Goal: Task Accomplishment & Management: Manage account settings

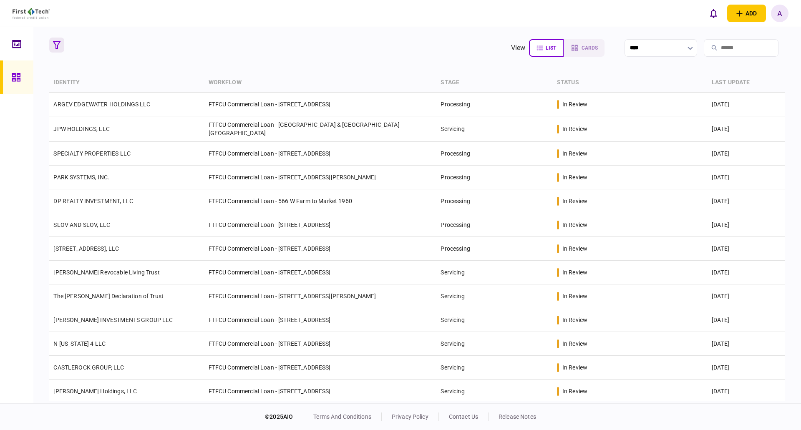
click at [58, 46] on icon "button" at bounding box center [57, 45] width 8 height 8
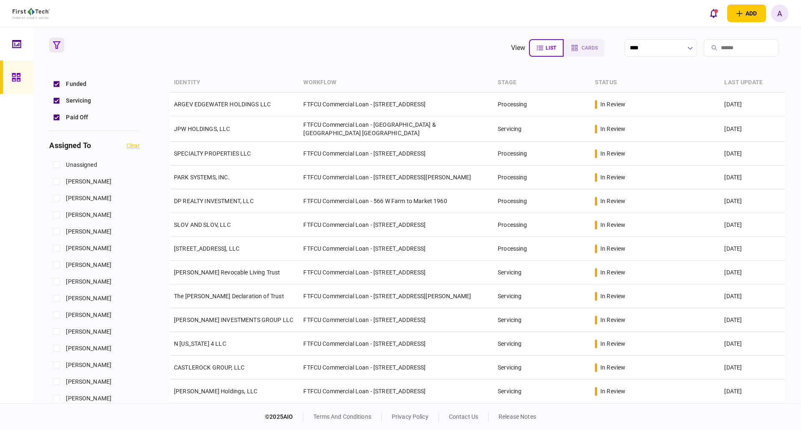
scroll to position [292, 0]
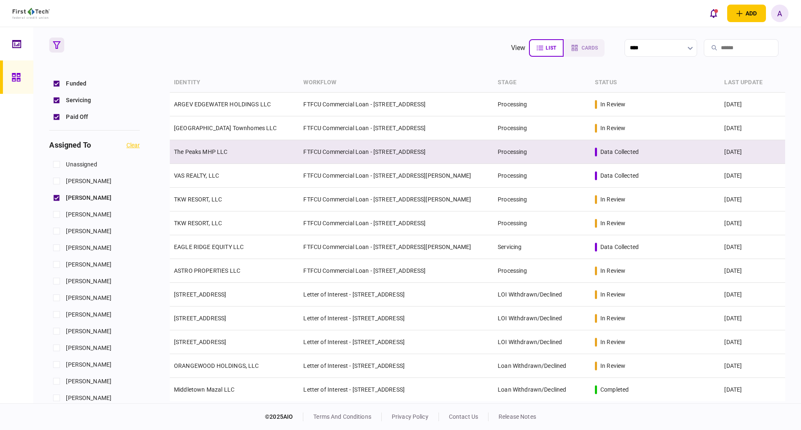
click at [210, 152] on link "The Peaks MHP LLC" at bounding box center [201, 151] width 54 height 7
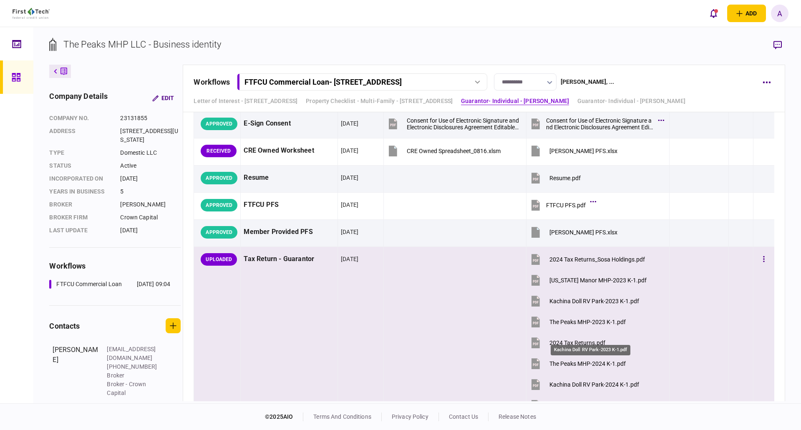
scroll to position [1794, 0]
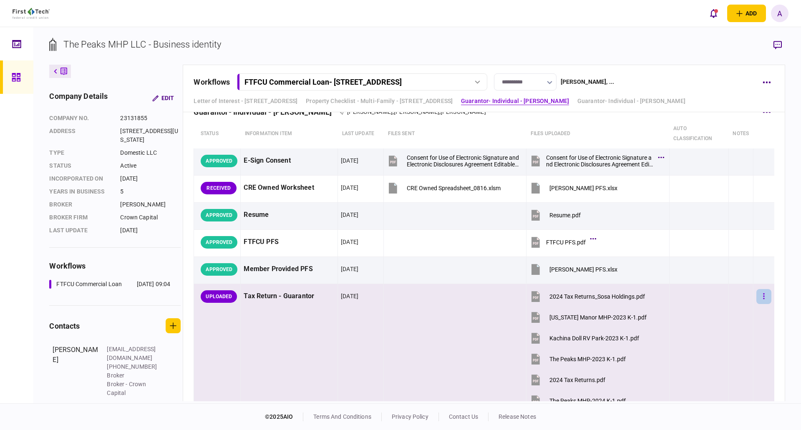
click at [763, 296] on icon "button" at bounding box center [763, 296] width 1 height 6
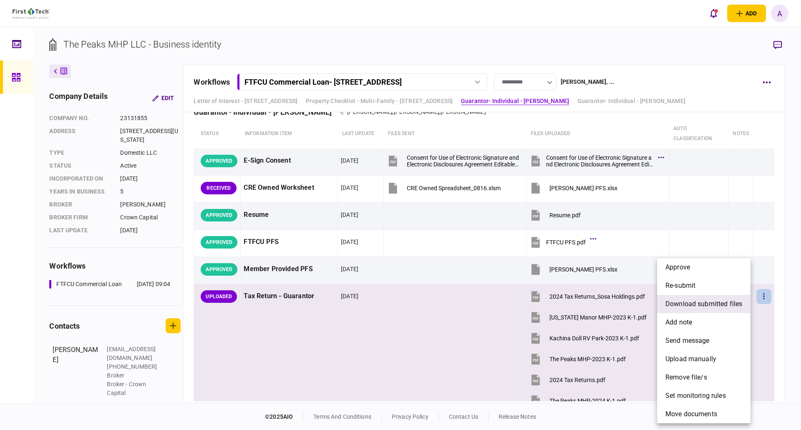
click at [695, 307] on span "download submitted files" at bounding box center [703, 304] width 77 height 10
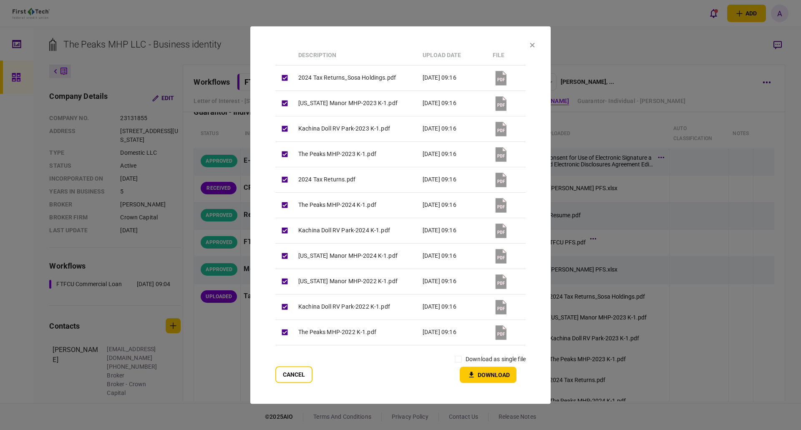
scroll to position [127, 0]
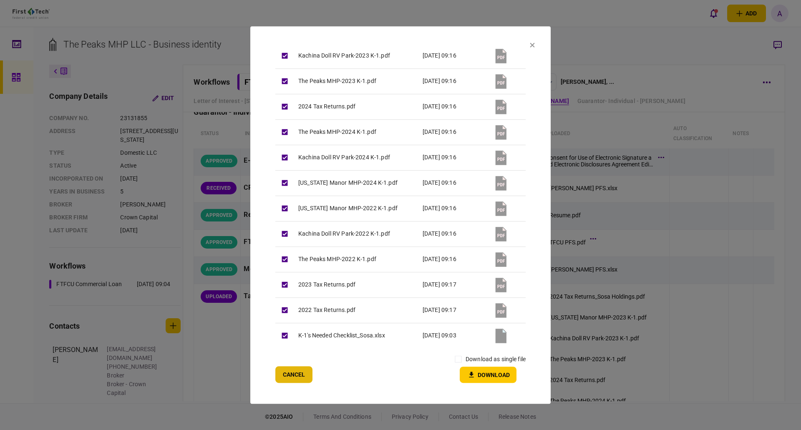
click at [294, 377] on button "Cancel" at bounding box center [293, 374] width 37 height 17
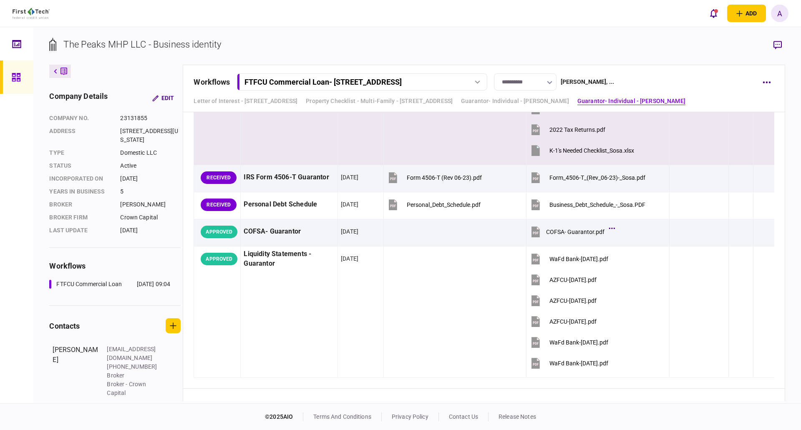
scroll to position [1919, 0]
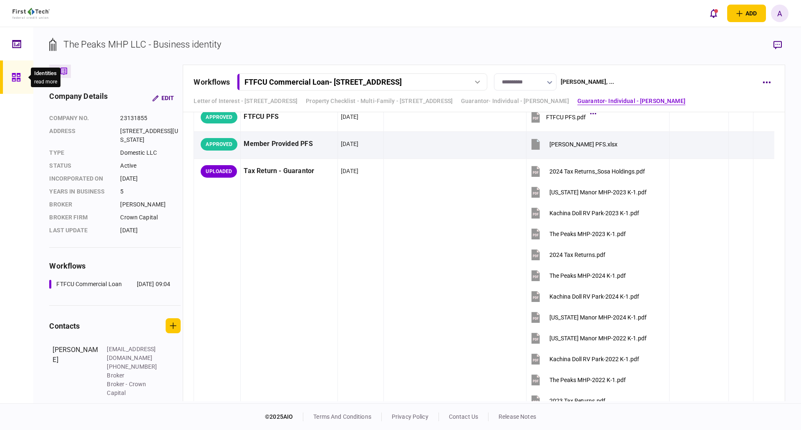
click at [13, 78] on icon at bounding box center [16, 77] width 8 height 8
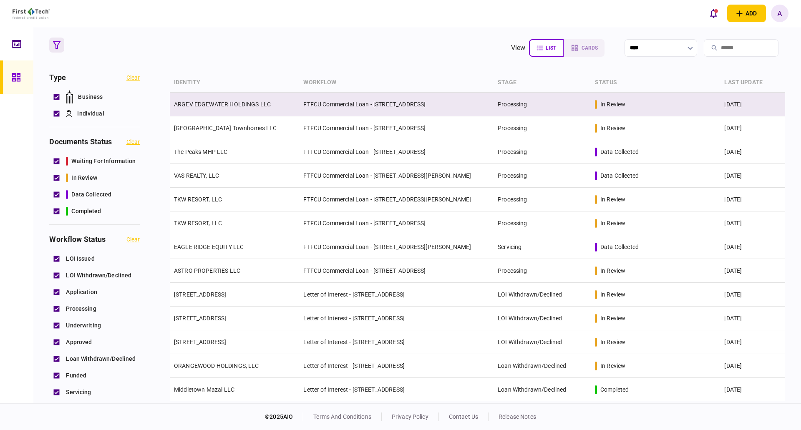
click at [231, 102] on link "ARGEV EDGEWATER HOLDINGS LLC" at bounding box center [222, 104] width 97 height 7
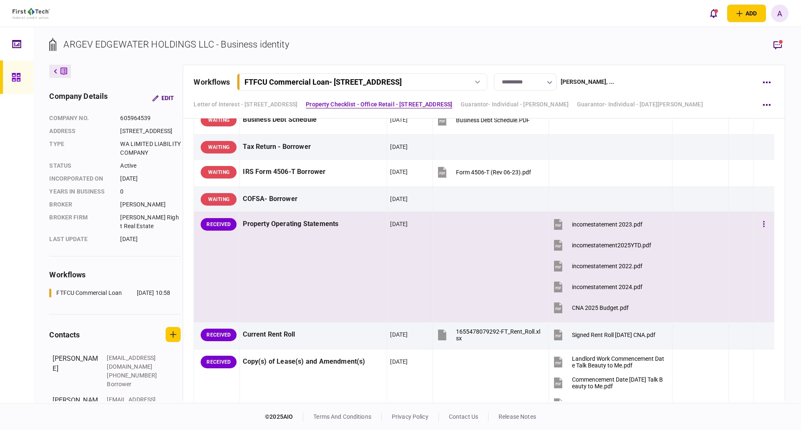
scroll to position [167, 0]
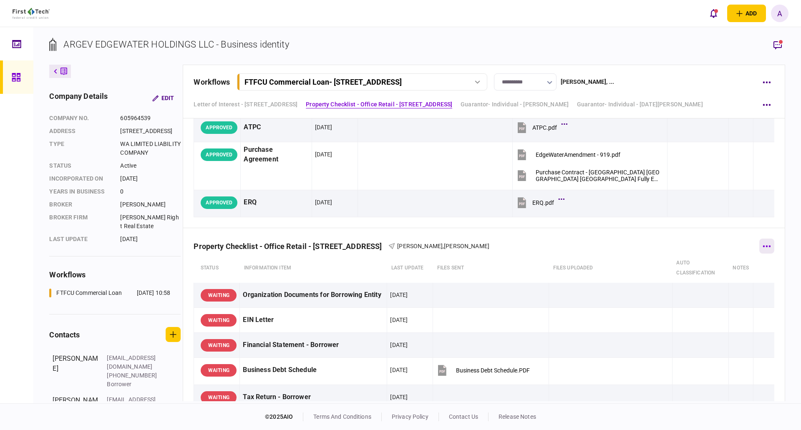
click at [762, 246] on icon "button" at bounding box center [766, 246] width 8 height 2
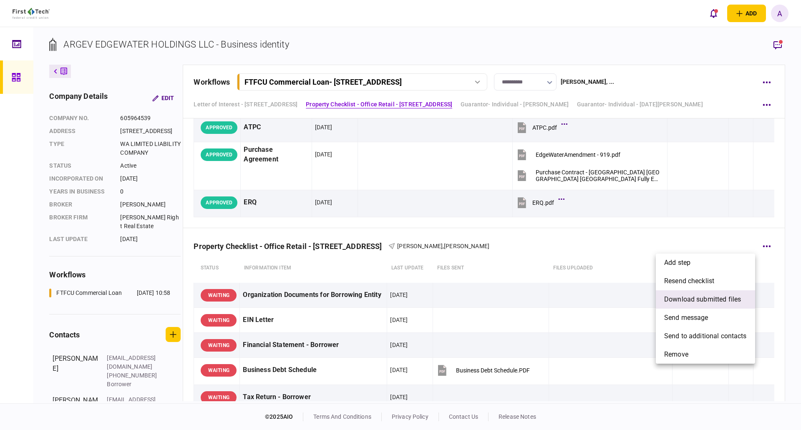
click at [692, 298] on span "download submitted files" at bounding box center [702, 299] width 77 height 10
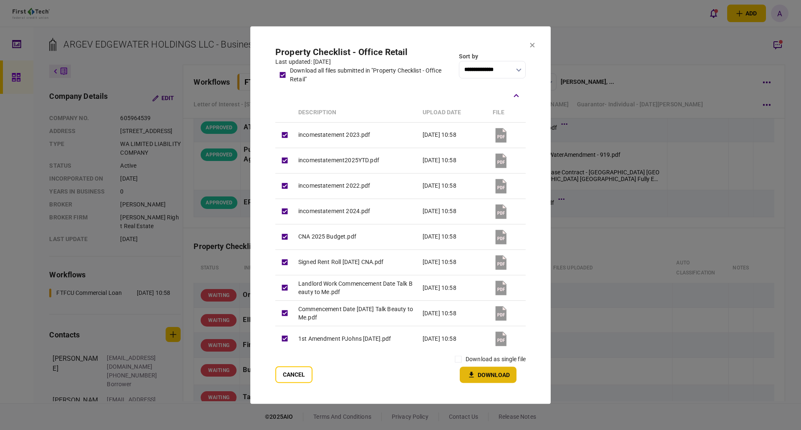
click at [488, 375] on button "Download" at bounding box center [488, 375] width 57 height 16
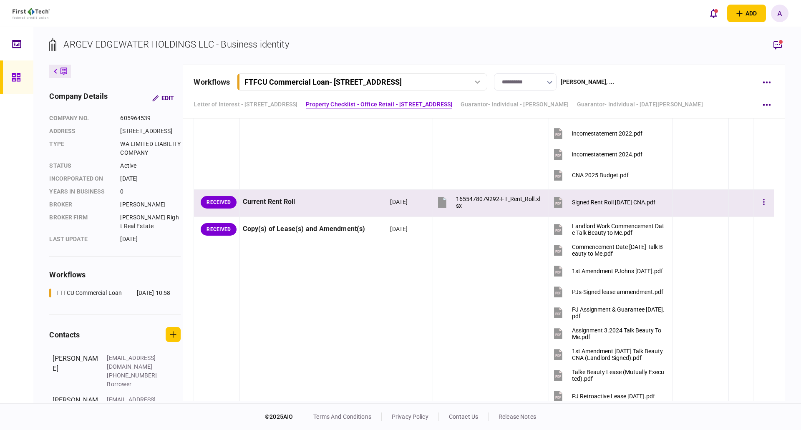
scroll to position [542, 0]
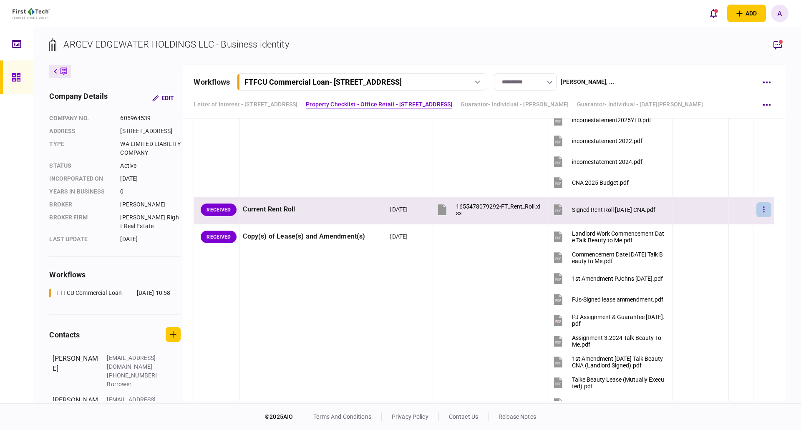
click at [759, 209] on button "button" at bounding box center [763, 209] width 15 height 15
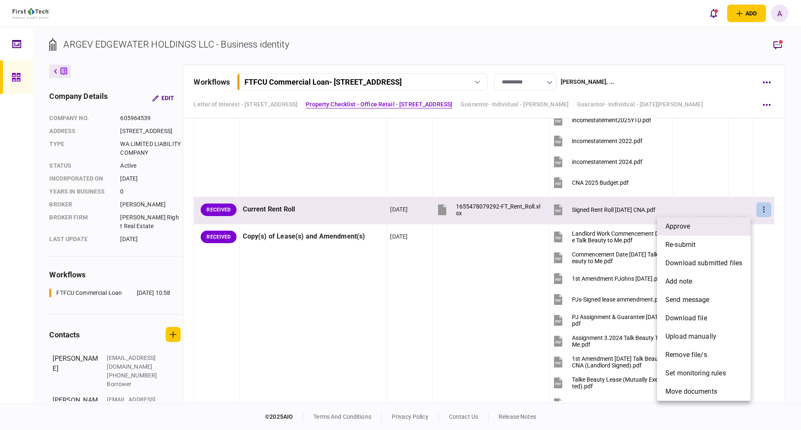
click at [709, 223] on li "approve" at bounding box center [703, 226] width 93 height 18
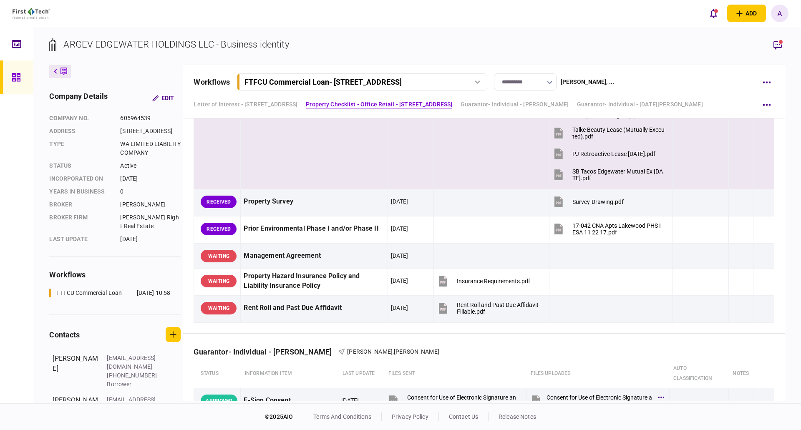
scroll to position [793, 0]
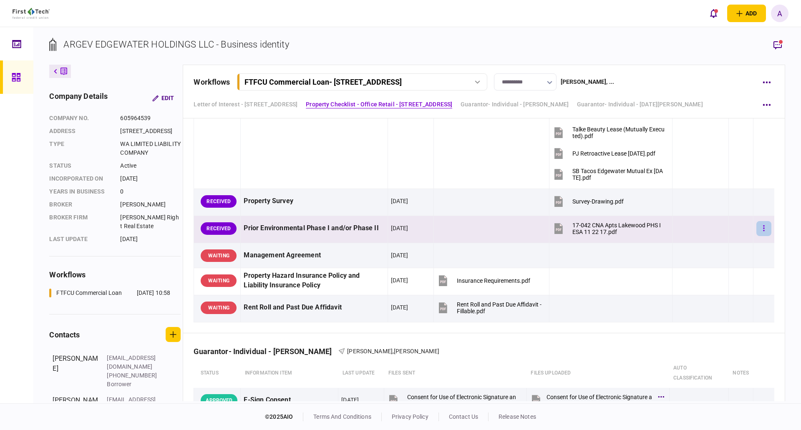
click at [756, 227] on button "button" at bounding box center [763, 228] width 15 height 15
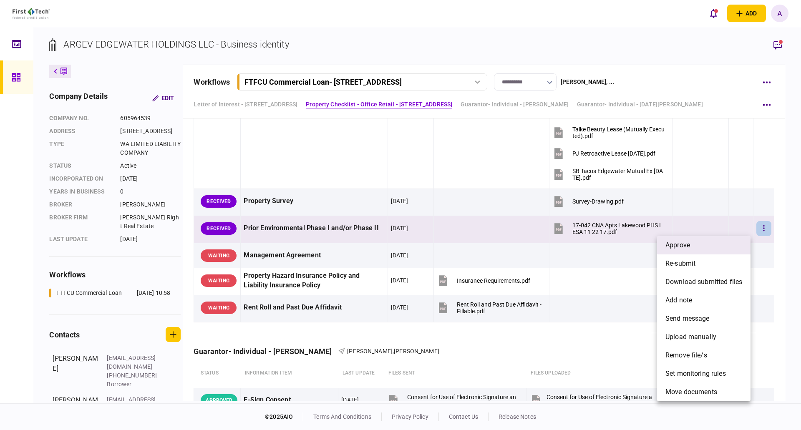
click at [712, 246] on li "approve" at bounding box center [703, 245] width 93 height 18
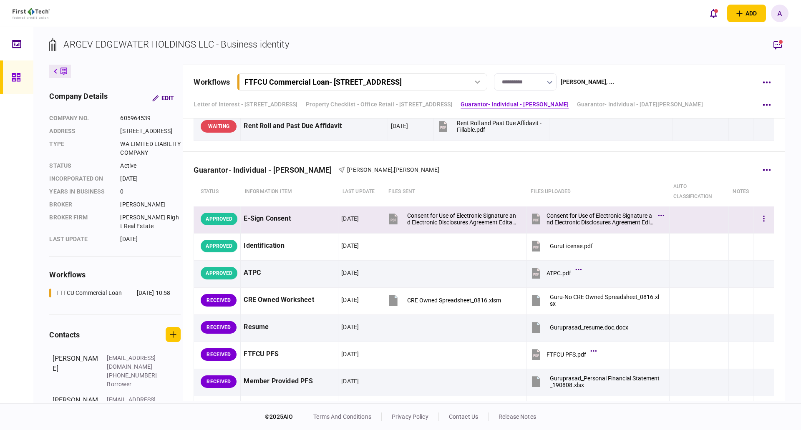
scroll to position [959, 0]
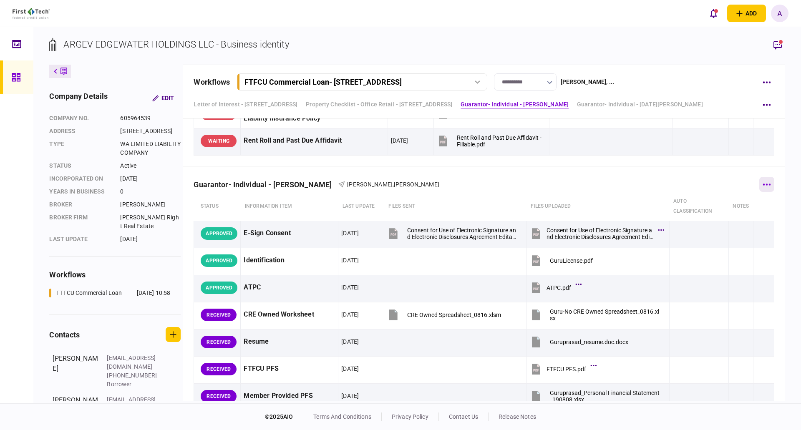
click at [762, 184] on icon "button" at bounding box center [766, 185] width 8 height 2
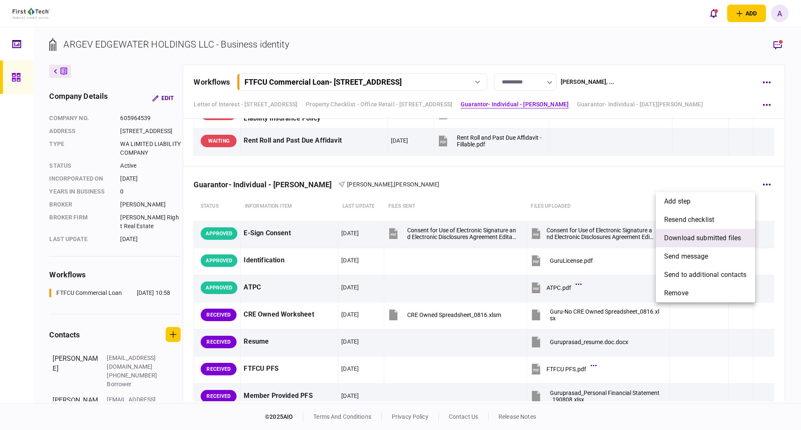
click at [679, 237] on span "download submitted files" at bounding box center [702, 238] width 77 height 10
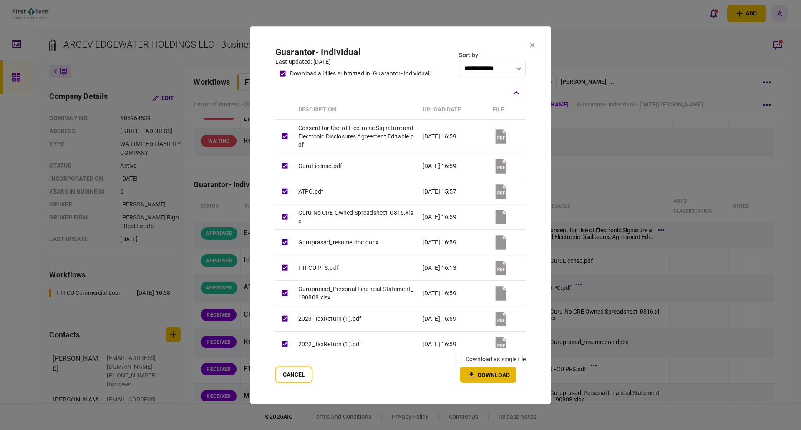
click at [484, 377] on button "Download" at bounding box center [488, 375] width 57 height 16
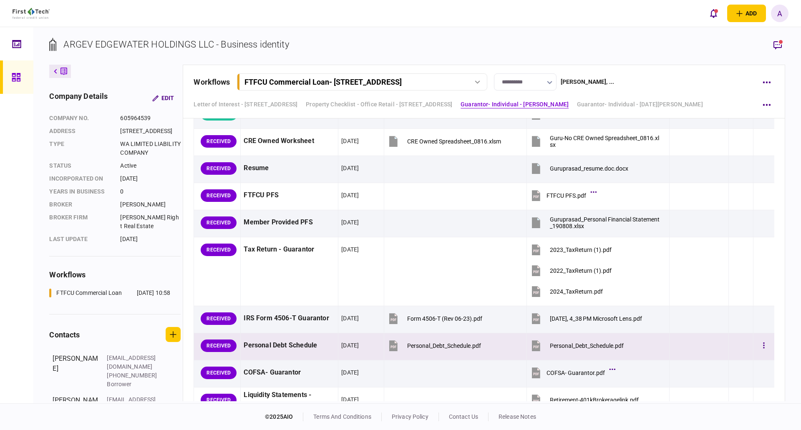
scroll to position [1085, 0]
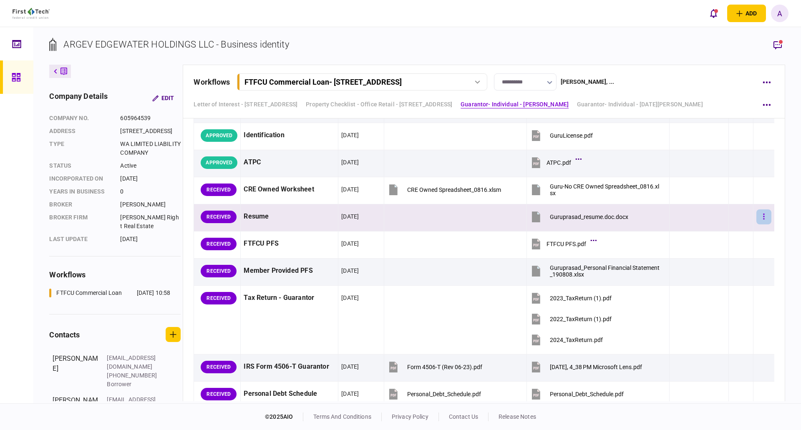
click at [763, 217] on icon "button" at bounding box center [764, 217] width 2 height 8
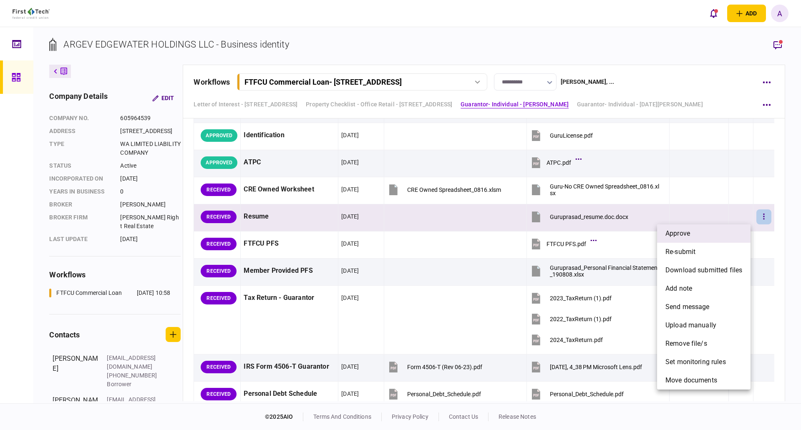
click at [725, 231] on li "approve" at bounding box center [703, 233] width 93 height 18
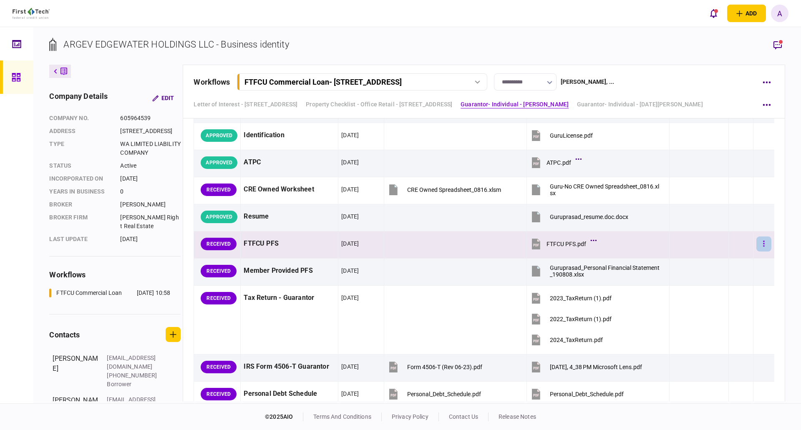
click at [759, 244] on button "button" at bounding box center [763, 244] width 15 height 15
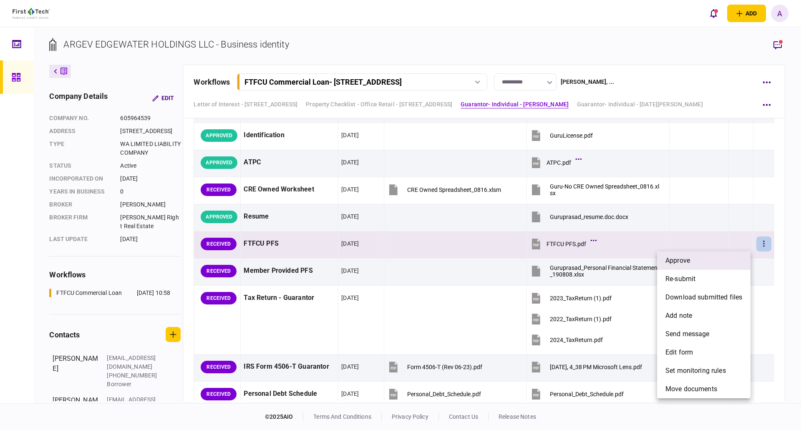
click at [736, 257] on li "approve" at bounding box center [703, 261] width 93 height 18
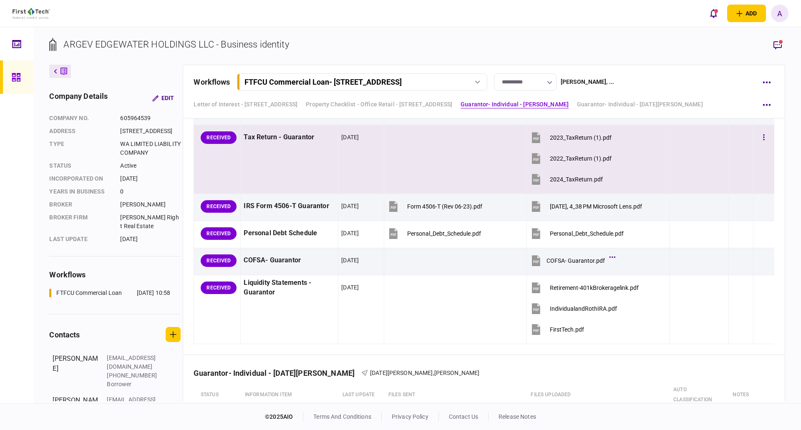
scroll to position [1251, 0]
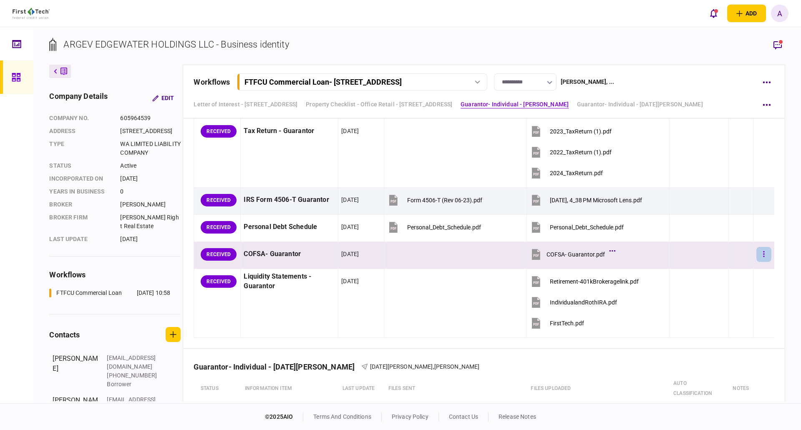
click at [756, 254] on button "button" at bounding box center [763, 254] width 15 height 15
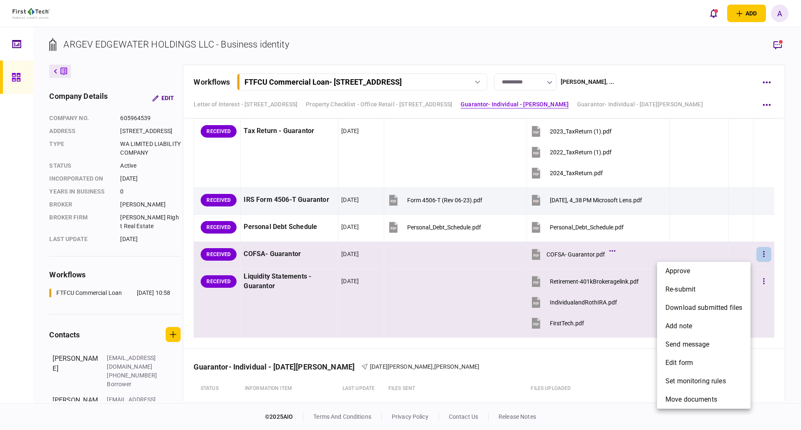
click at [713, 270] on li "approve" at bounding box center [703, 271] width 93 height 18
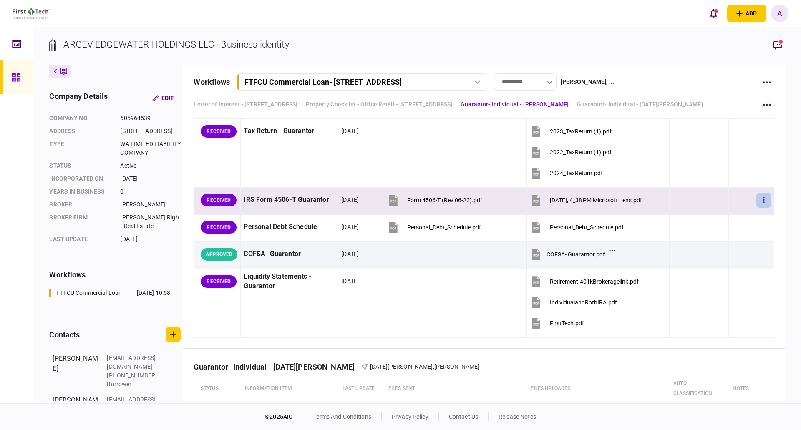
click at [763, 201] on icon "button" at bounding box center [764, 200] width 2 height 8
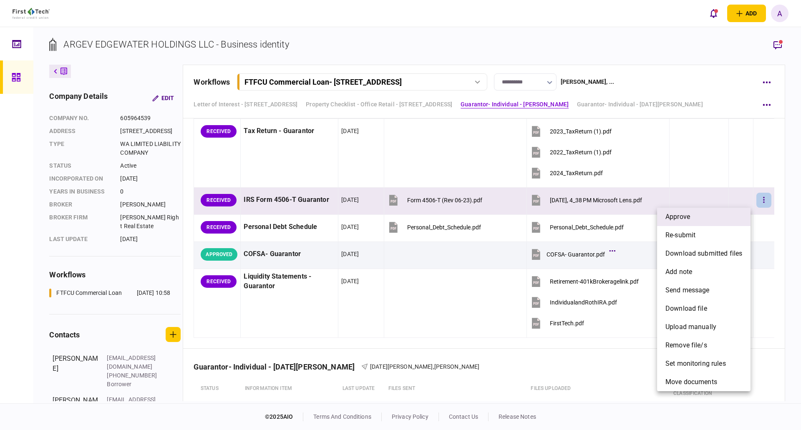
click at [699, 220] on li "approve" at bounding box center [703, 217] width 93 height 18
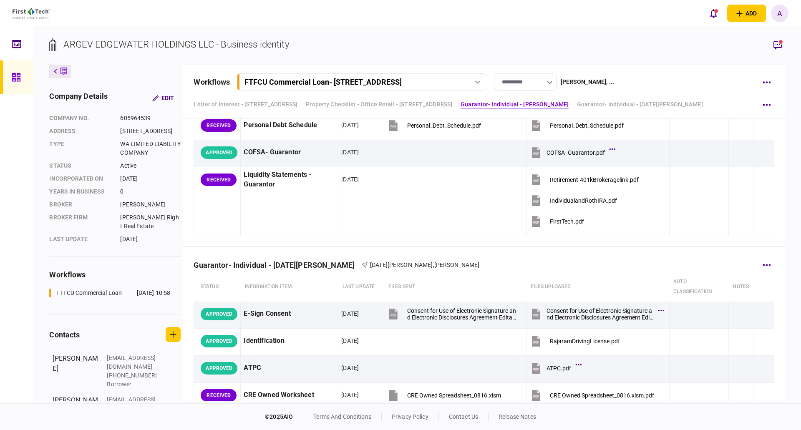
scroll to position [1376, 0]
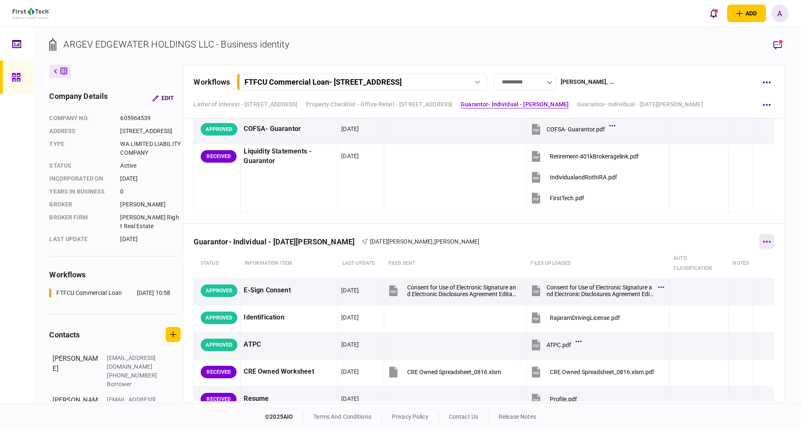
click at [762, 241] on icon "button" at bounding box center [766, 242] width 8 height 2
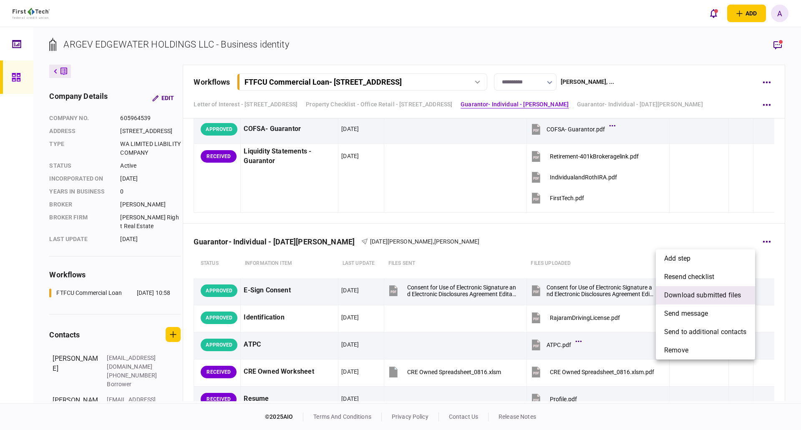
click at [698, 296] on span "download submitted files" at bounding box center [702, 295] width 77 height 10
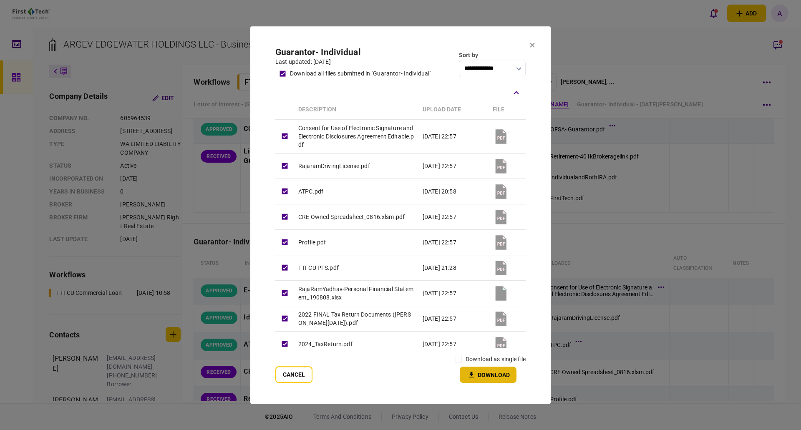
click at [484, 375] on button "Download" at bounding box center [488, 375] width 57 height 16
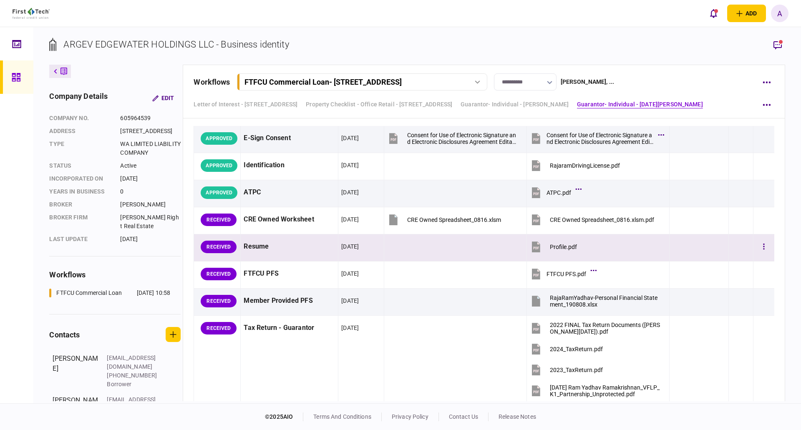
scroll to position [1543, 0]
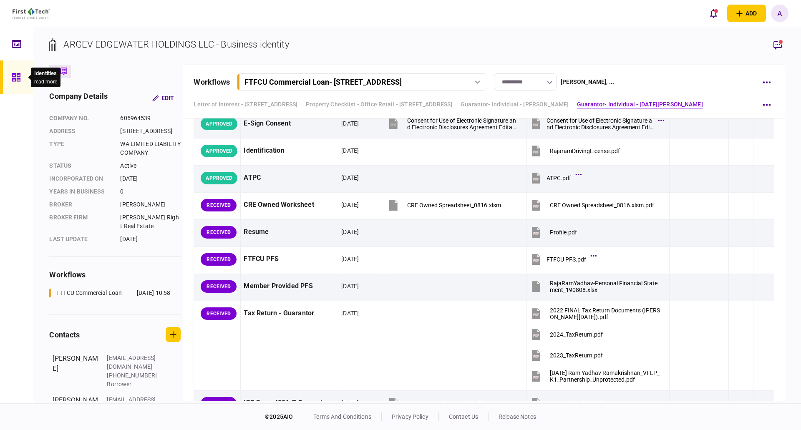
click at [14, 78] on icon at bounding box center [16, 77] width 8 height 8
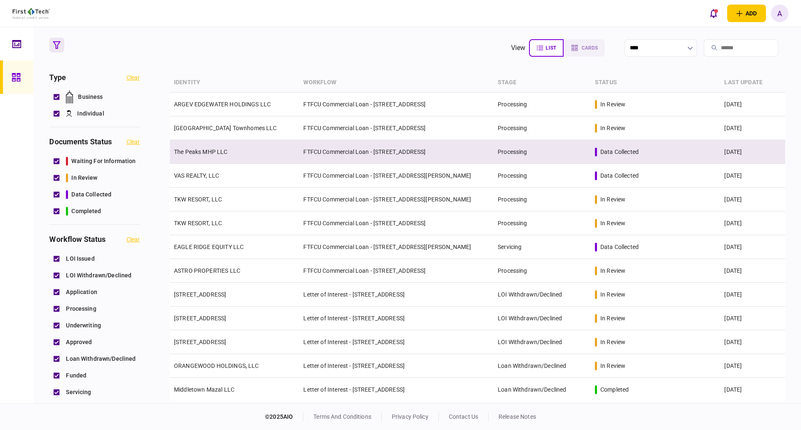
click at [207, 151] on link "The Peaks MHP LLC" at bounding box center [201, 151] width 54 height 7
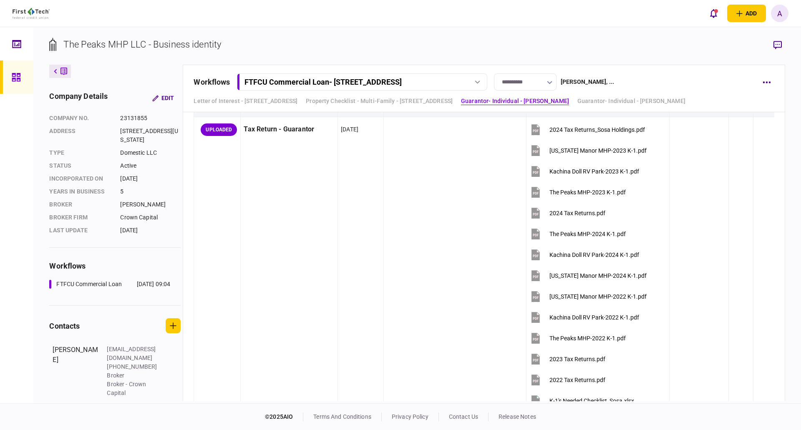
scroll to position [2044, 0]
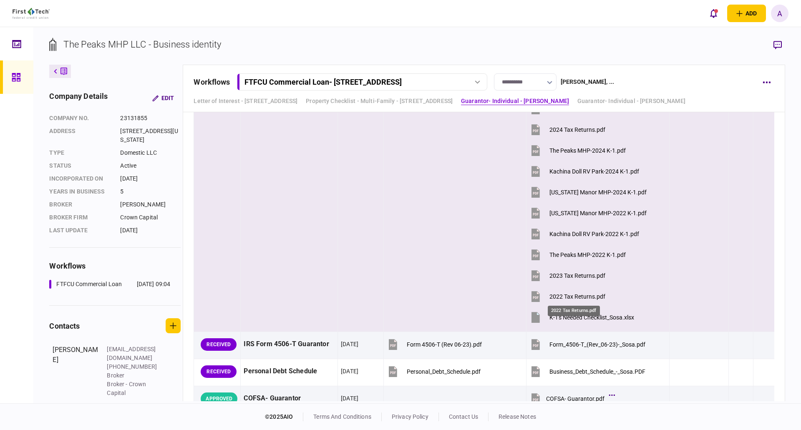
click at [565, 295] on div "2022 Tax Returns.pdf" at bounding box center [577, 296] width 56 height 7
click at [708, 173] on div at bounding box center [698, 171] width 53 height 19
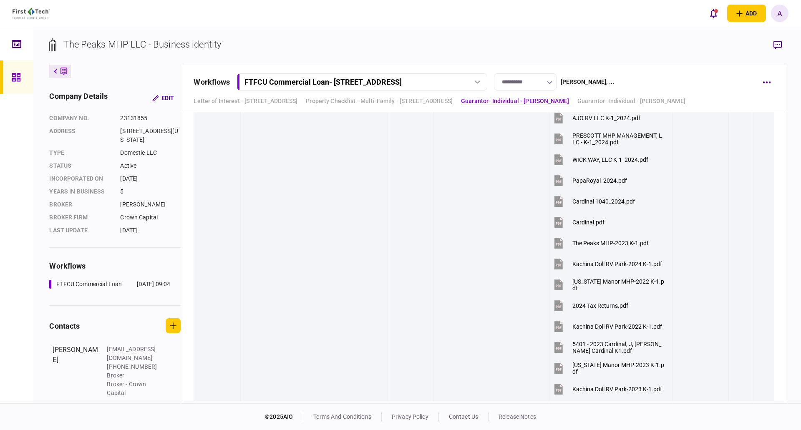
scroll to position [709, 0]
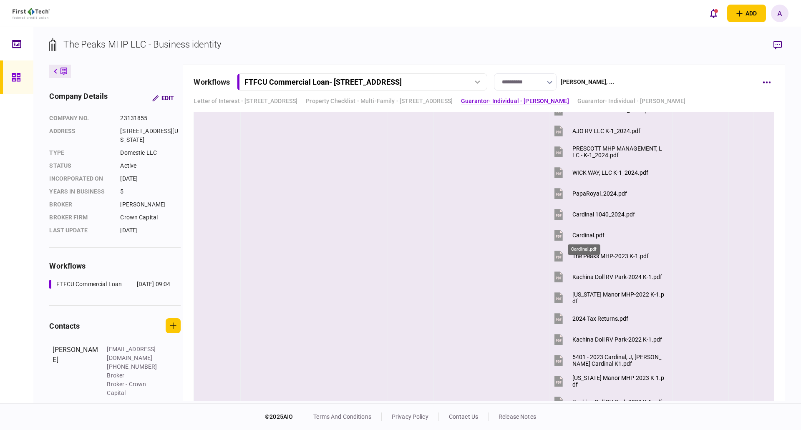
click at [578, 232] on div "Cardinal.pdf" at bounding box center [588, 235] width 32 height 7
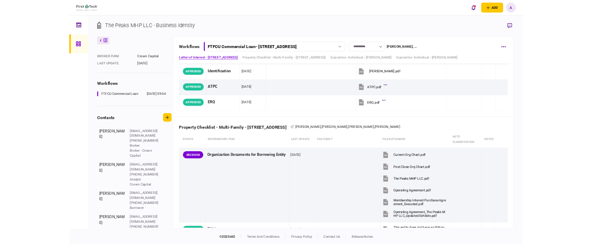
scroll to position [135, 0]
